Goal: Task Accomplishment & Management: Manage account settings

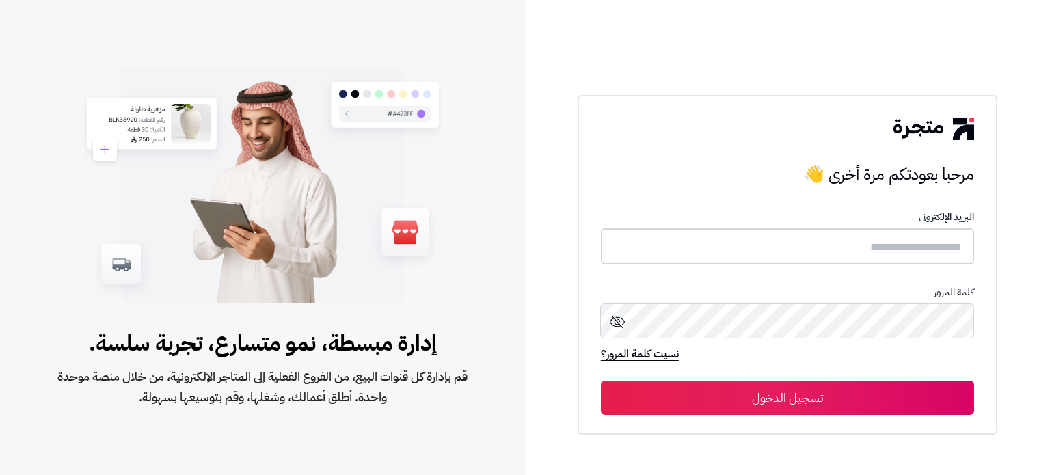
type input "**********"
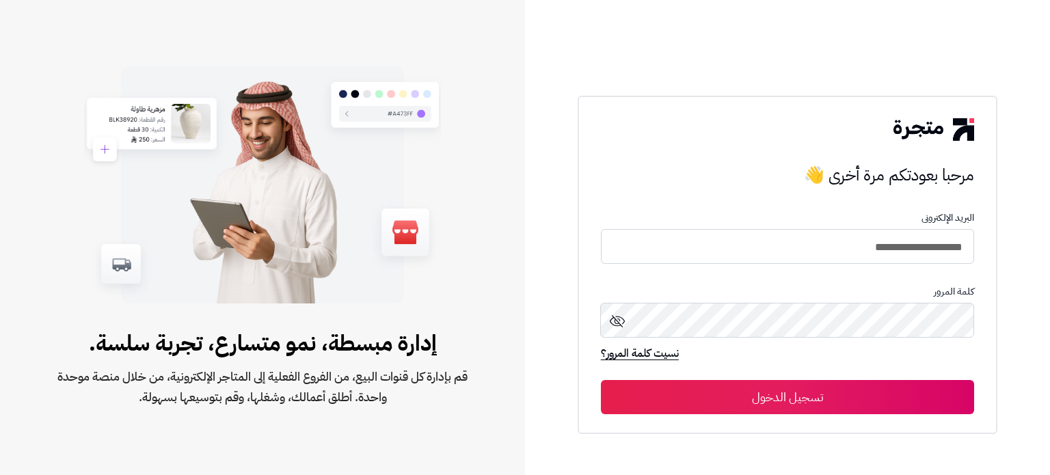
click at [768, 405] on button "تسجيل الدخول" at bounding box center [787, 397] width 373 height 34
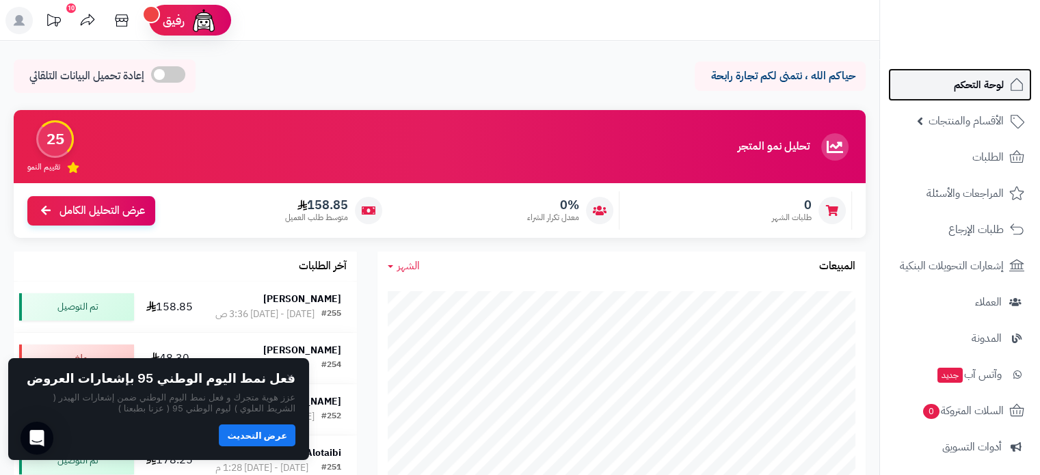
click at [994, 89] on span "لوحة التحكم" at bounding box center [979, 84] width 50 height 19
